Goal: Navigation & Orientation: Find specific page/section

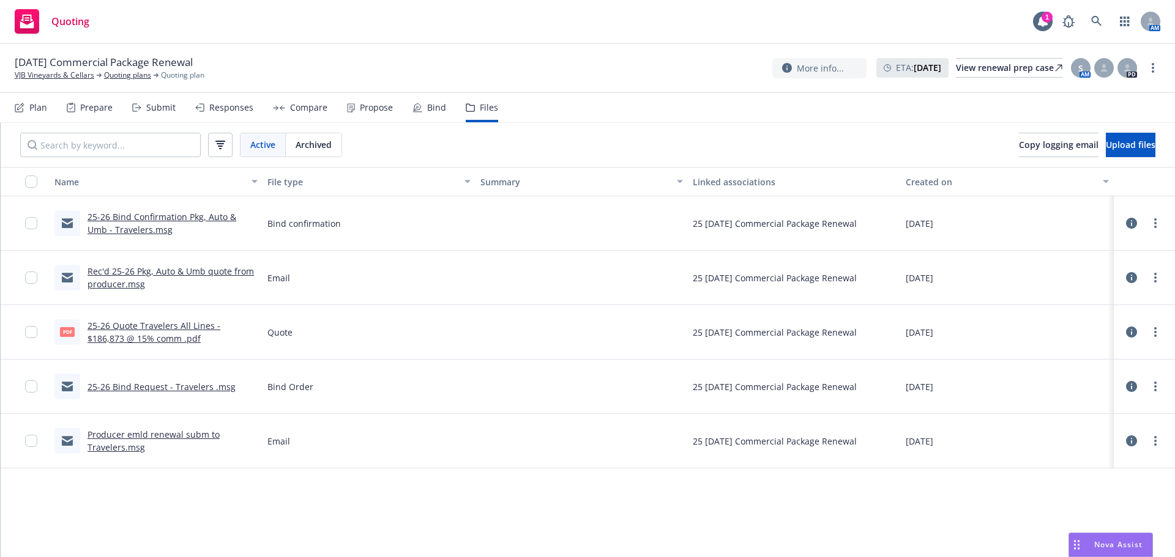
click at [369, 496] on div "Name File type Summary Linked associations Created on 25-26 Bind Confirmation P…" at bounding box center [588, 362] width 1174 height 390
